Goal: Task Accomplishment & Management: Manage account settings

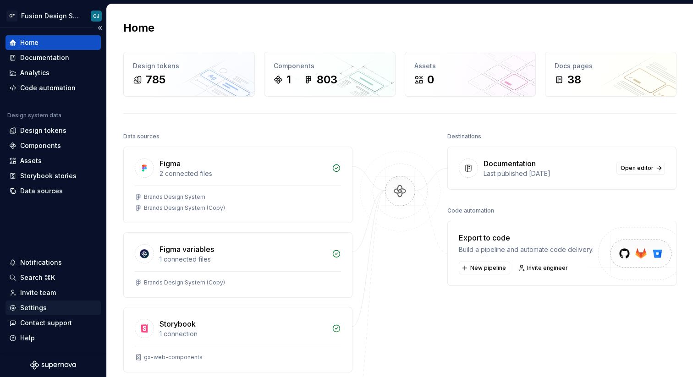
click at [44, 304] on div "Settings" at bounding box center [33, 308] width 27 height 9
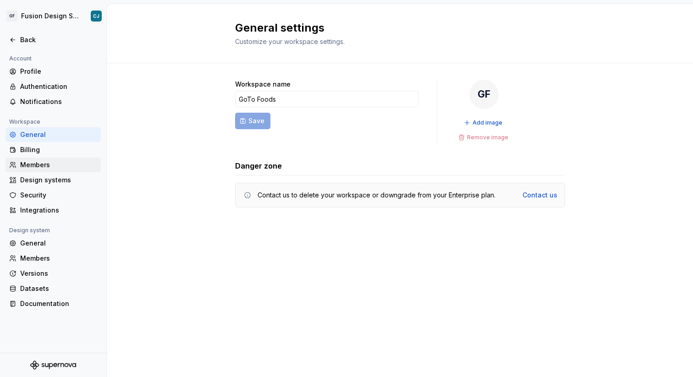
click at [48, 166] on div "Members" at bounding box center [58, 165] width 77 height 9
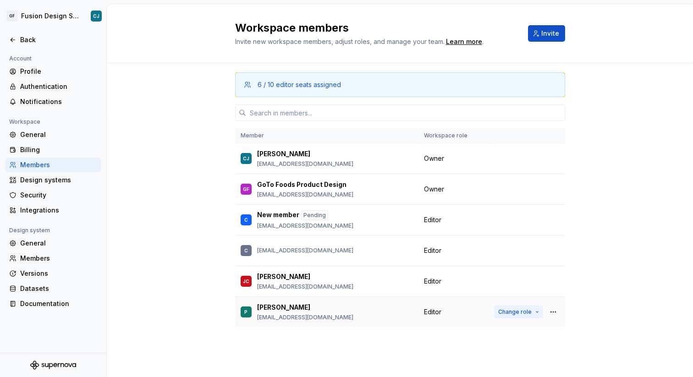
click at [512, 311] on span "Change role" at bounding box center [515, 312] width 33 height 7
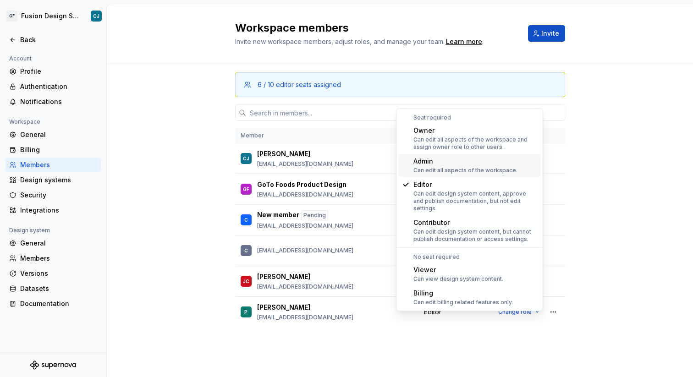
click at [468, 172] on div "Can edit all aspects of the workspace." at bounding box center [466, 170] width 104 height 7
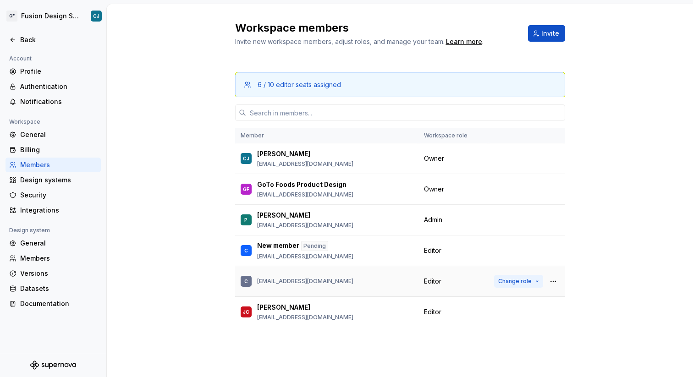
click at [516, 278] on span "Change role" at bounding box center [515, 281] width 33 height 7
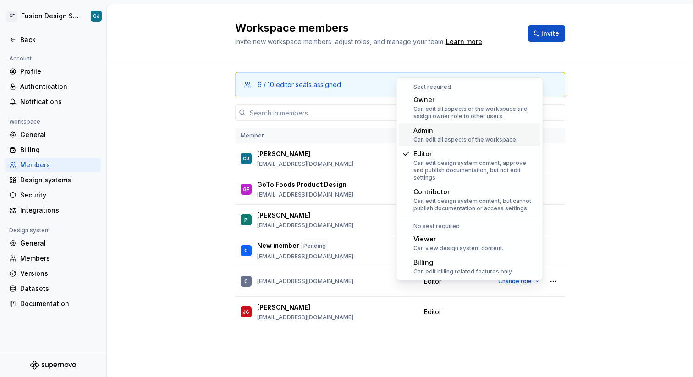
click at [440, 134] on div "Admin" at bounding box center [466, 130] width 104 height 9
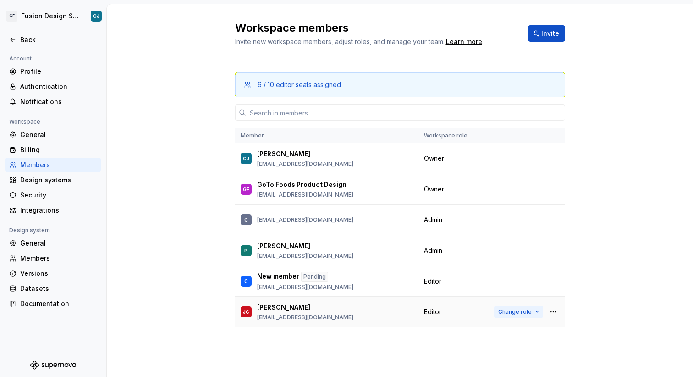
click at [519, 311] on span "Change role" at bounding box center [515, 312] width 33 height 7
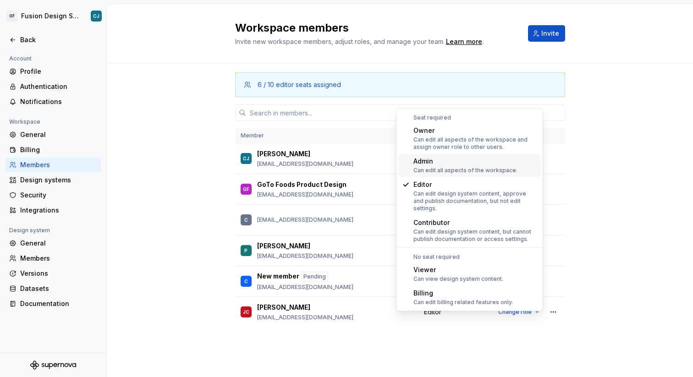
click at [476, 167] on div "Can edit all aspects of the workspace." at bounding box center [466, 170] width 104 height 7
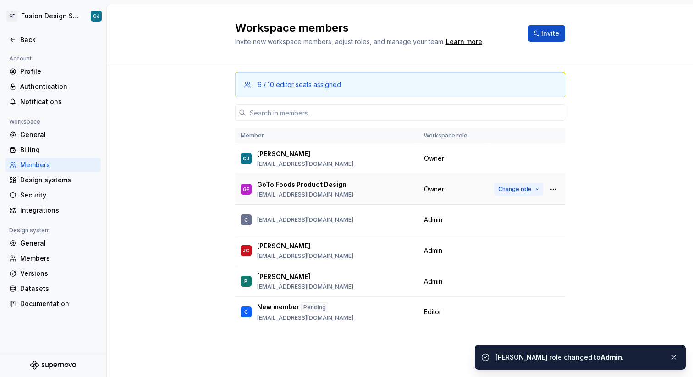
click at [529, 187] on span "Change role" at bounding box center [515, 189] width 33 height 7
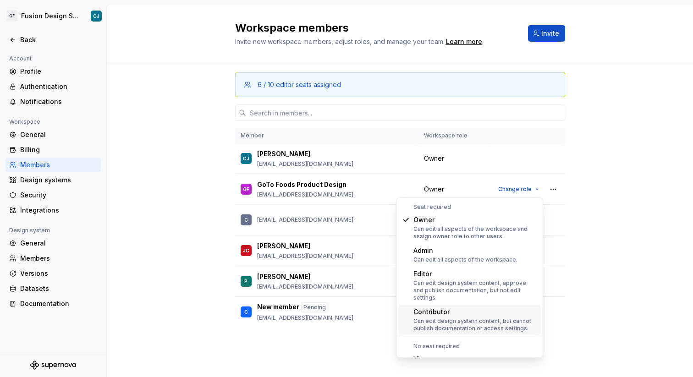
scroll to position [35, 0]
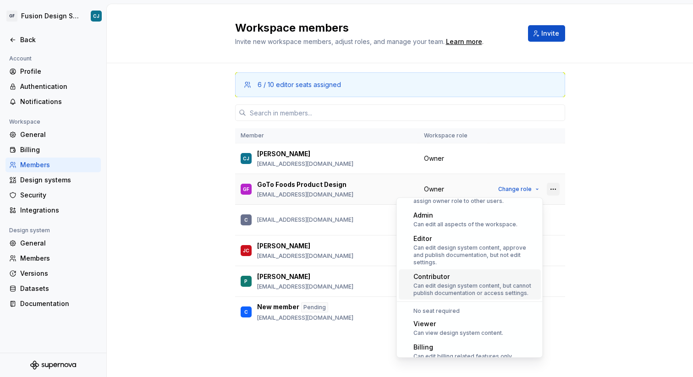
click at [557, 190] on button "button" at bounding box center [553, 189] width 13 height 13
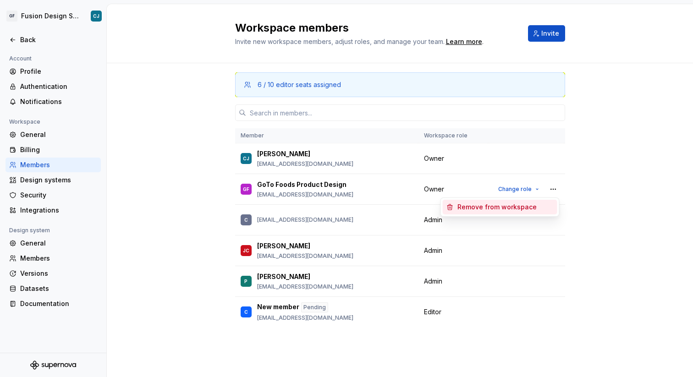
click at [538, 203] on div "Remove from workspace" at bounding box center [506, 207] width 96 height 9
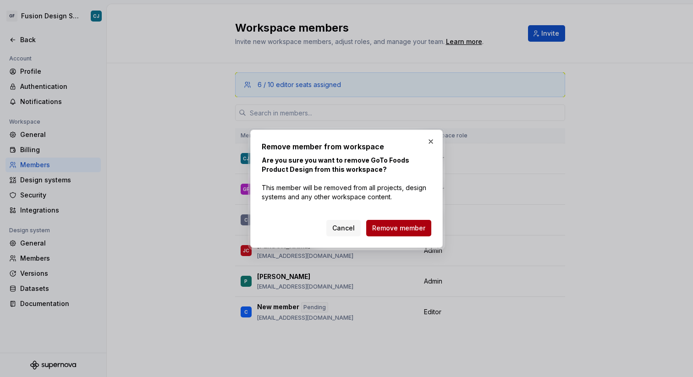
click at [403, 230] on span "Remove member" at bounding box center [398, 228] width 53 height 9
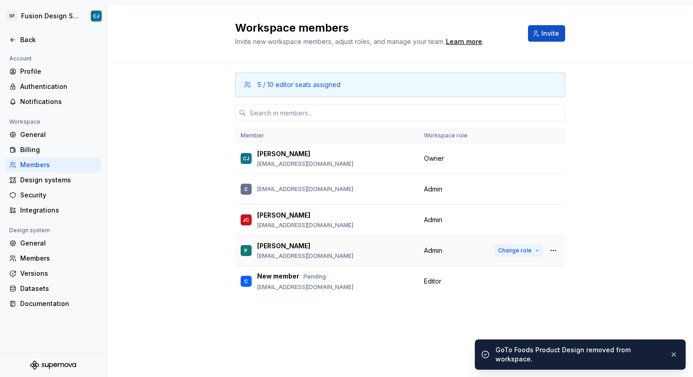
click at [506, 248] on span "Change role" at bounding box center [515, 250] width 33 height 7
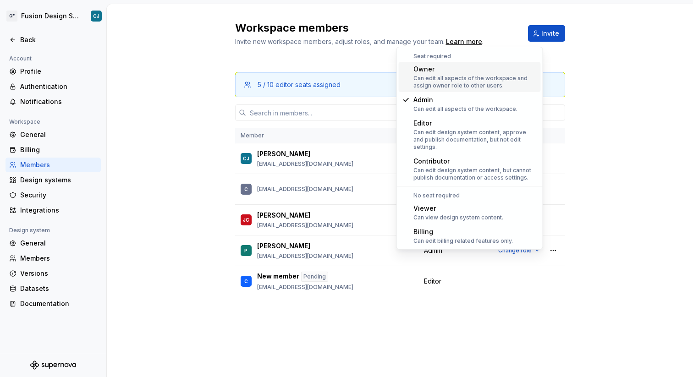
click at [560, 311] on div "5 / 10 editor seats assigned Member Workspace role CJ Casey Jardin cjardin@focu…" at bounding box center [400, 197] width 330 height 268
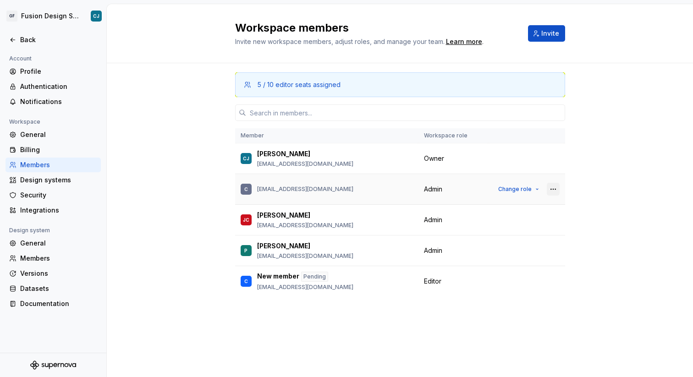
click at [554, 189] on button "button" at bounding box center [553, 189] width 13 height 13
click at [469, 185] on div "Admin" at bounding box center [453, 189] width 59 height 9
click at [510, 187] on span "Change role" at bounding box center [515, 189] width 33 height 7
click at [312, 187] on p "con_bherring@focusbrands.com" at bounding box center [305, 189] width 96 height 7
click at [244, 185] on div "C" at bounding box center [246, 189] width 11 height 11
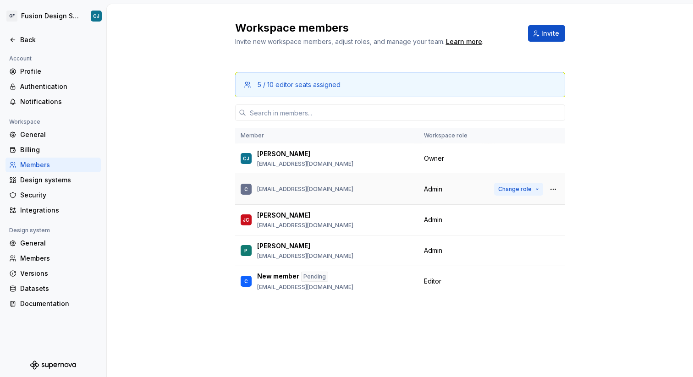
click at [516, 191] on span "Change role" at bounding box center [515, 189] width 33 height 7
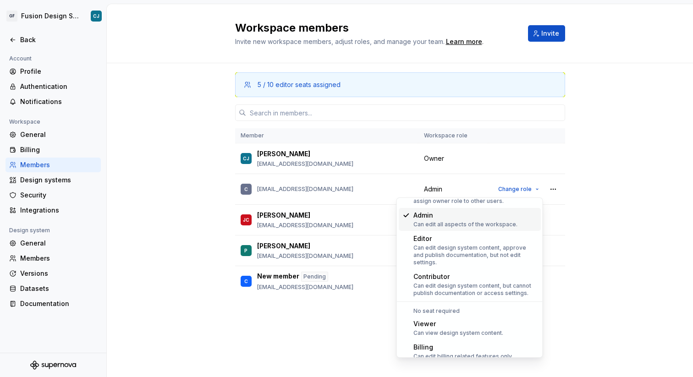
scroll to position [0, 0]
